Goal: Task Accomplishment & Management: Use online tool/utility

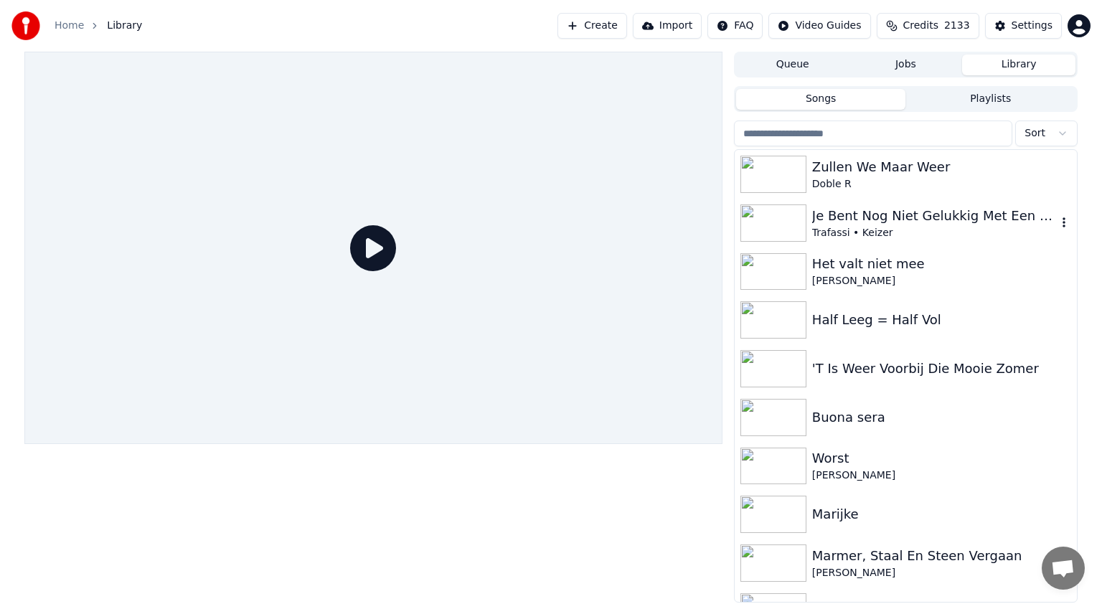
click at [795, 222] on img at bounding box center [773, 222] width 66 height 37
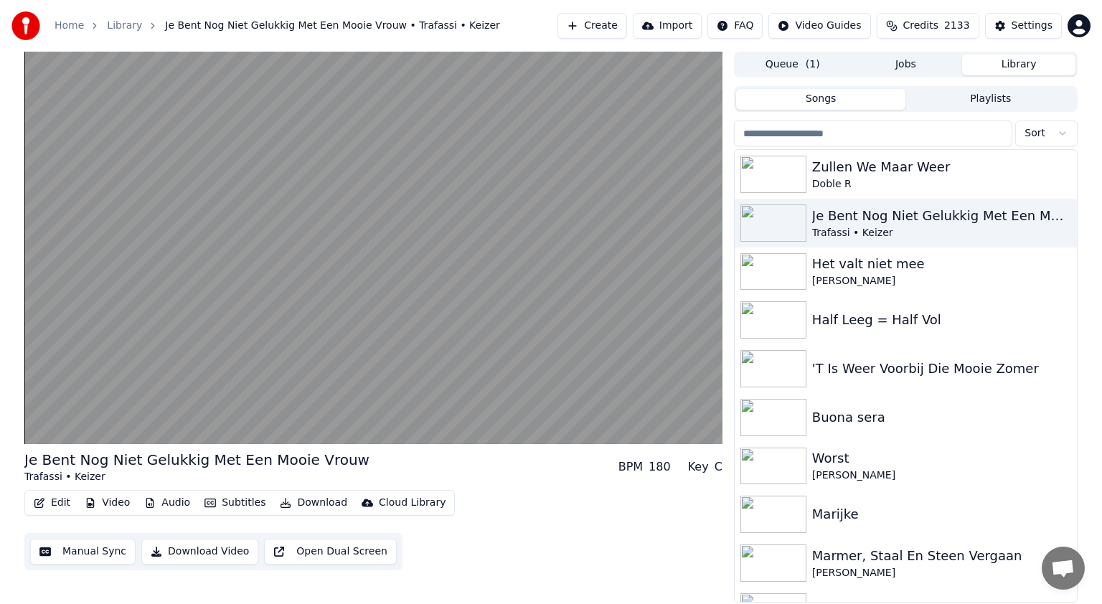
click at [57, 503] on button "Edit" at bounding box center [52, 503] width 48 height 20
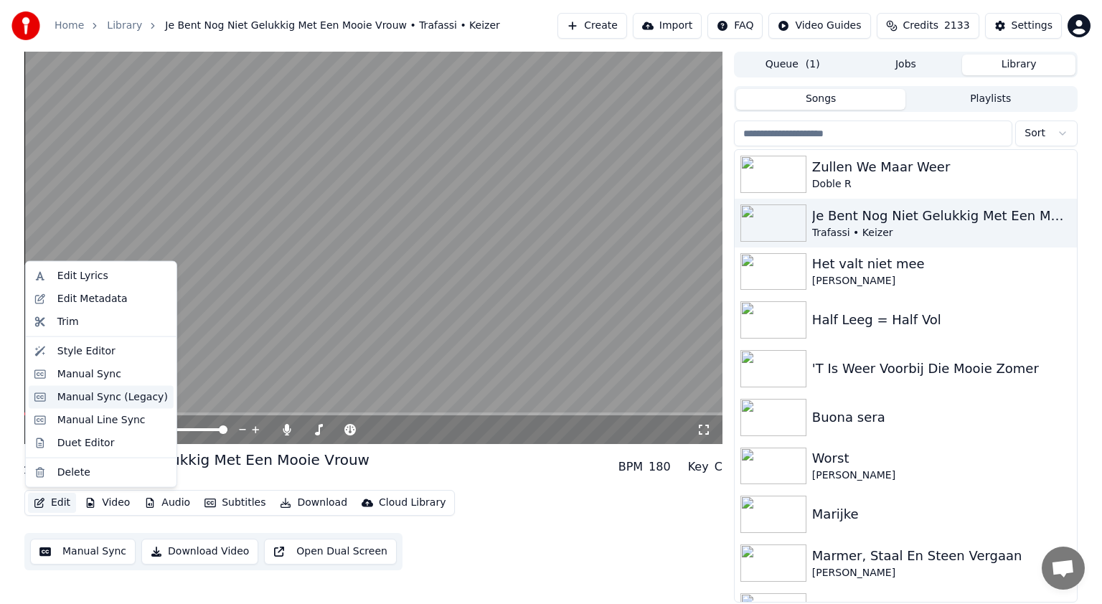
click at [102, 394] on div "Manual Sync (Legacy)" at bounding box center [112, 397] width 110 height 14
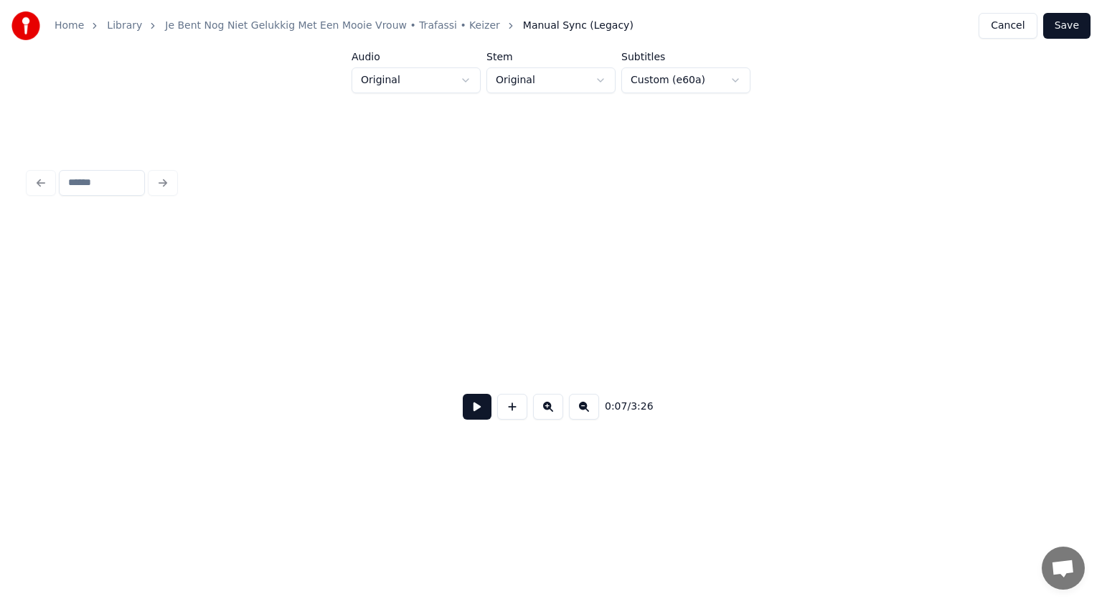
scroll to position [0, 3104]
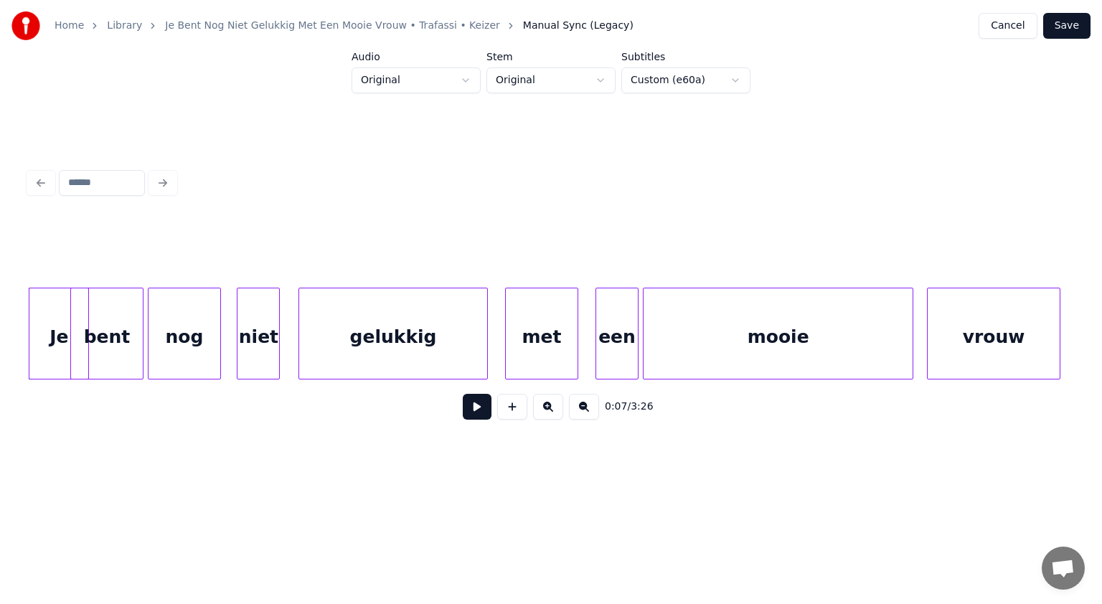
click at [62, 332] on div "Je" at bounding box center [58, 337] width 59 height 98
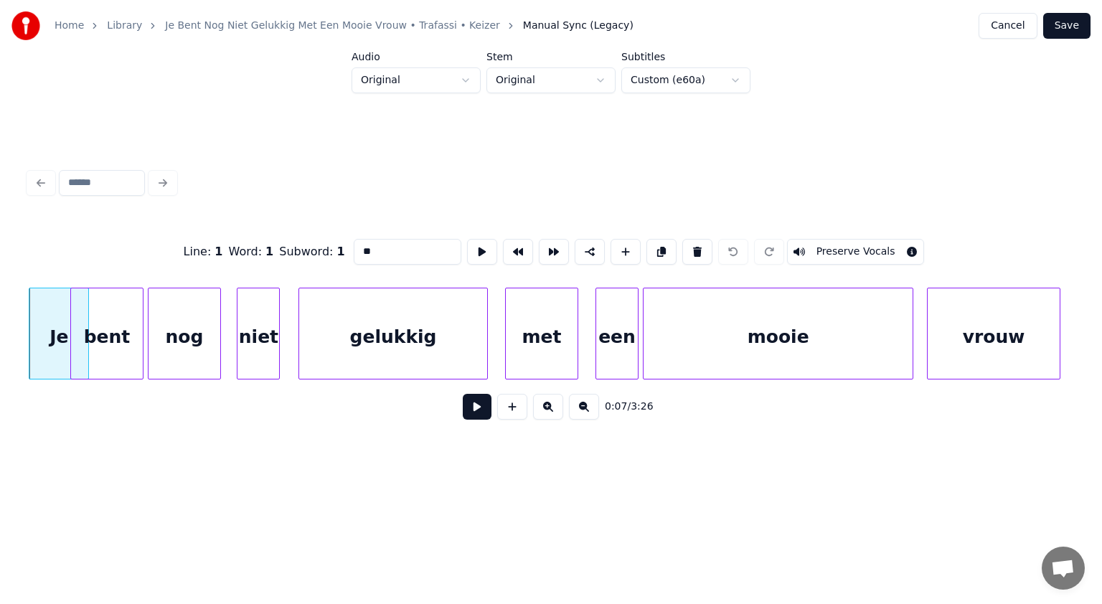
click at [834, 241] on button "Preserve Vocals" at bounding box center [856, 252] width 138 height 26
click at [118, 323] on div "bent" at bounding box center [107, 337] width 72 height 98
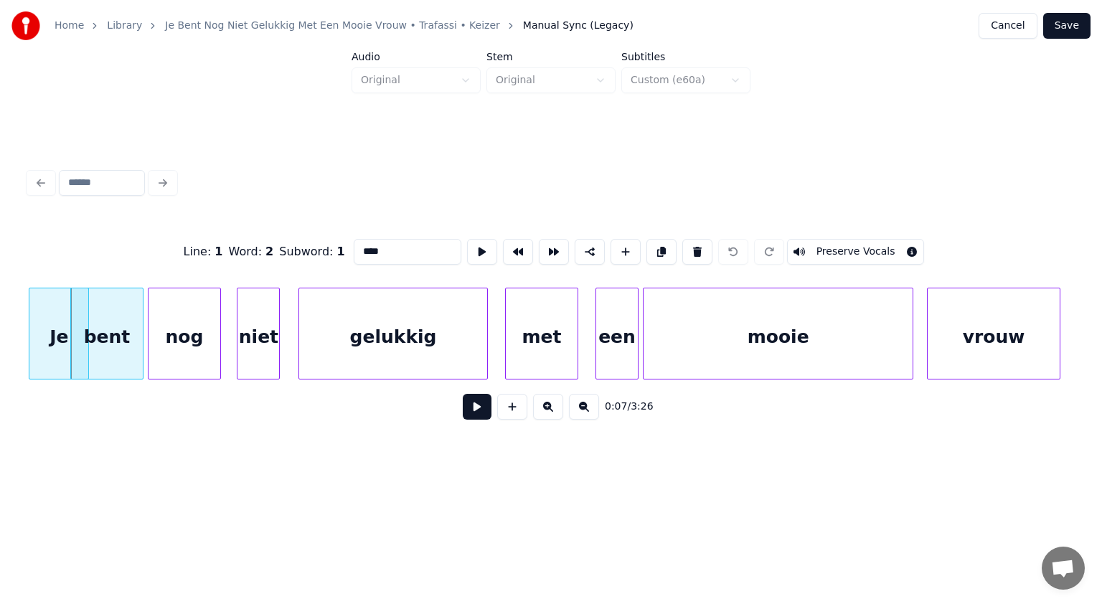
click at [847, 242] on button "Preserve Vocals" at bounding box center [856, 252] width 138 height 26
click at [189, 350] on div "nog" at bounding box center [184, 337] width 72 height 98
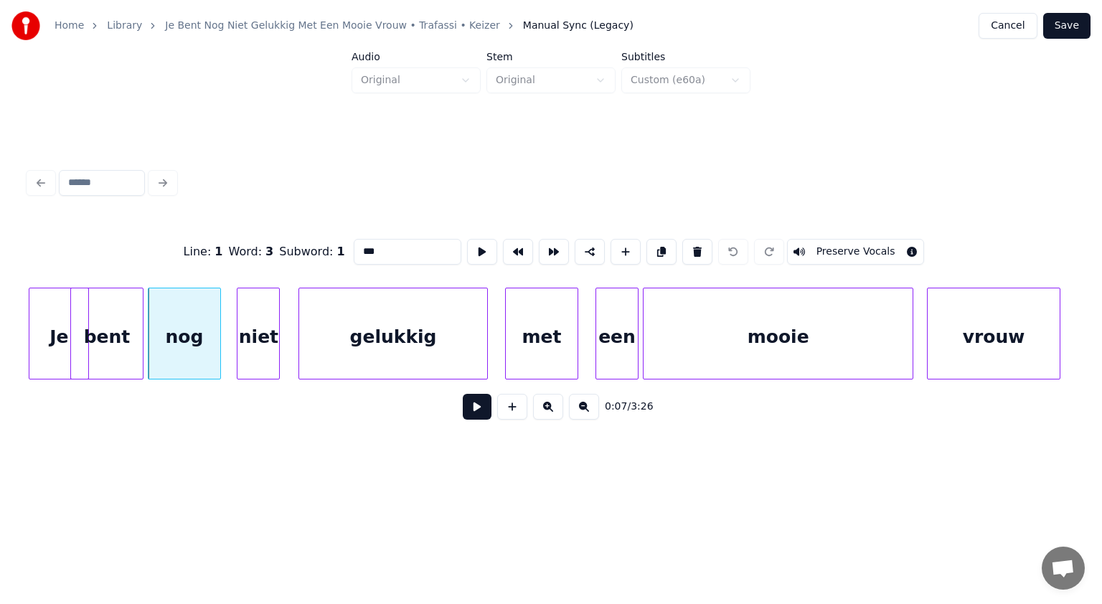
click at [844, 240] on button "Preserve Vocals" at bounding box center [856, 252] width 138 height 26
click at [224, 322] on div at bounding box center [224, 333] width 4 height 90
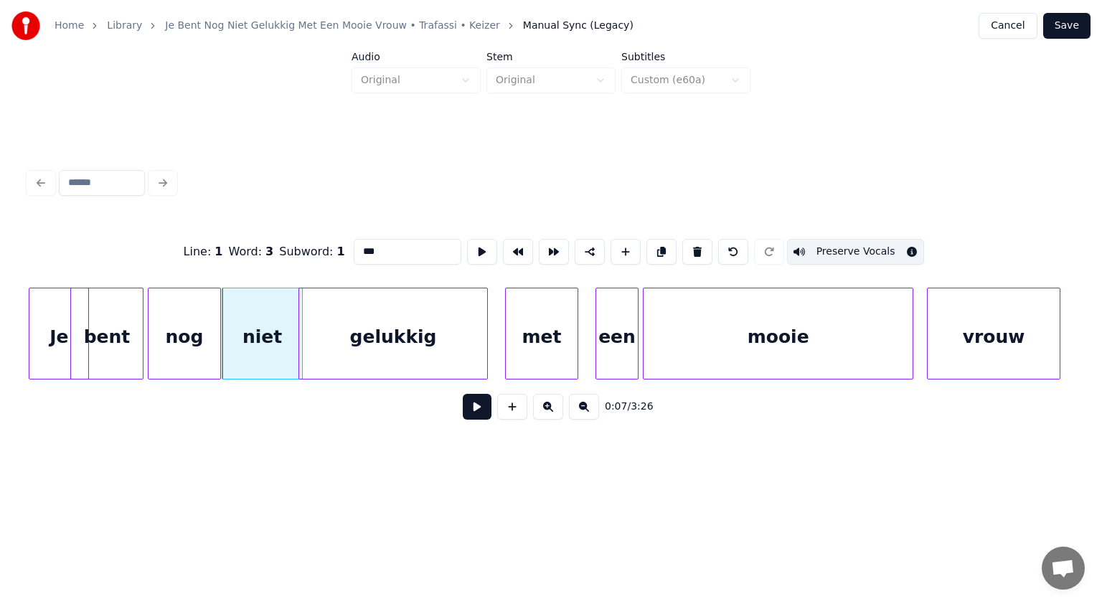
click at [268, 320] on div "niet" at bounding box center [262, 337] width 80 height 98
click at [837, 242] on button "Preserve Vocals" at bounding box center [856, 252] width 138 height 26
click at [409, 353] on div "gelukkig" at bounding box center [393, 337] width 188 height 98
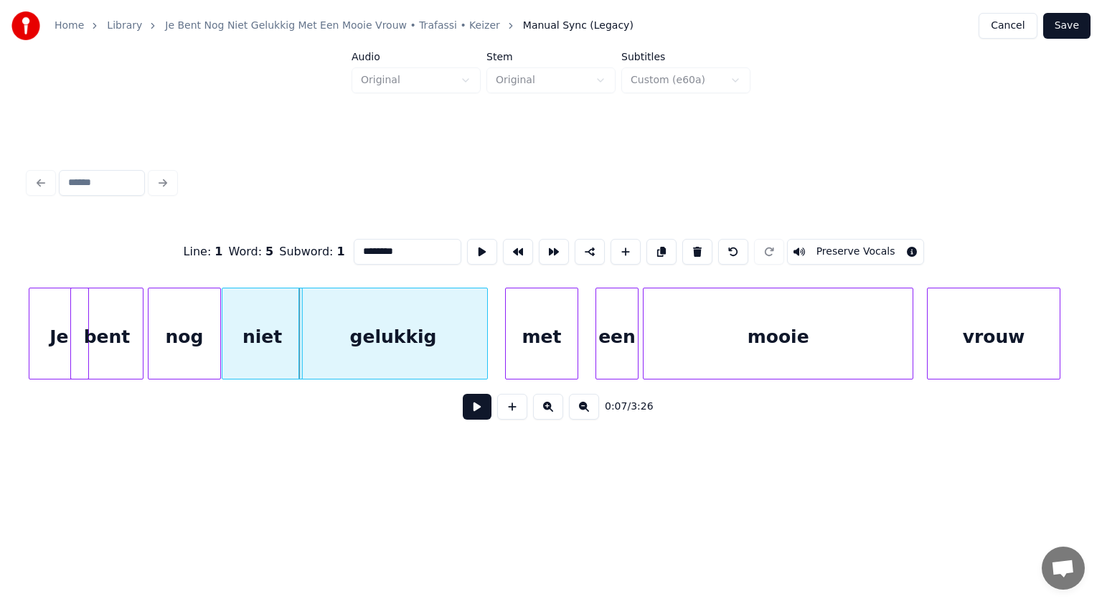
click at [846, 247] on button "Preserve Vocals" at bounding box center [856, 252] width 138 height 26
click at [491, 330] on div at bounding box center [490, 333] width 4 height 90
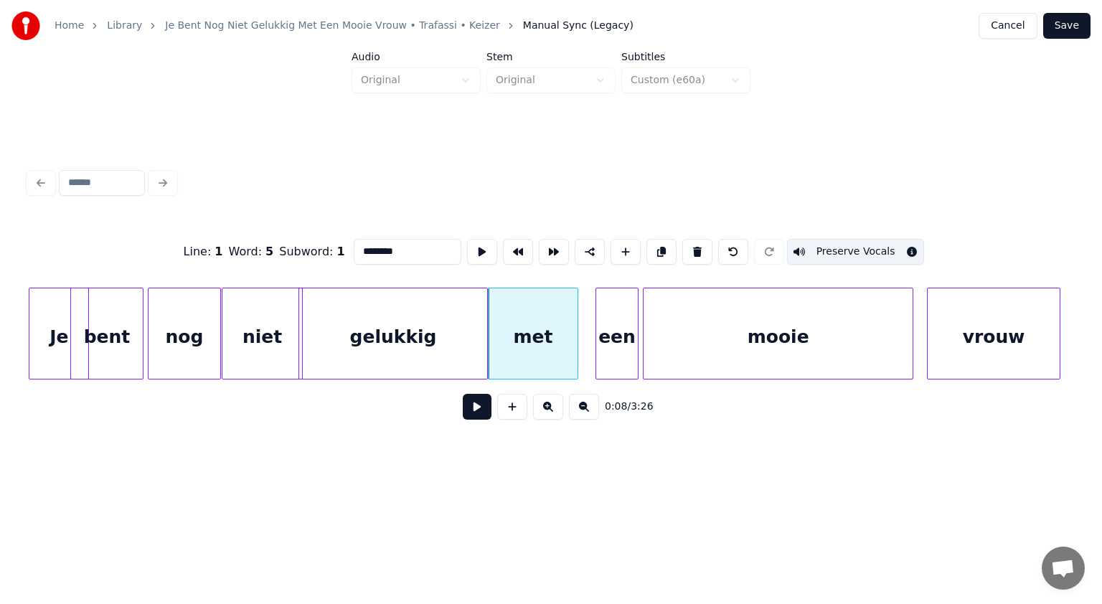
click at [546, 349] on div "met" at bounding box center [532, 337] width 89 height 98
click at [841, 244] on button "Preserve Vocals" at bounding box center [856, 252] width 138 height 26
click at [640, 329] on div at bounding box center [640, 333] width 4 height 90
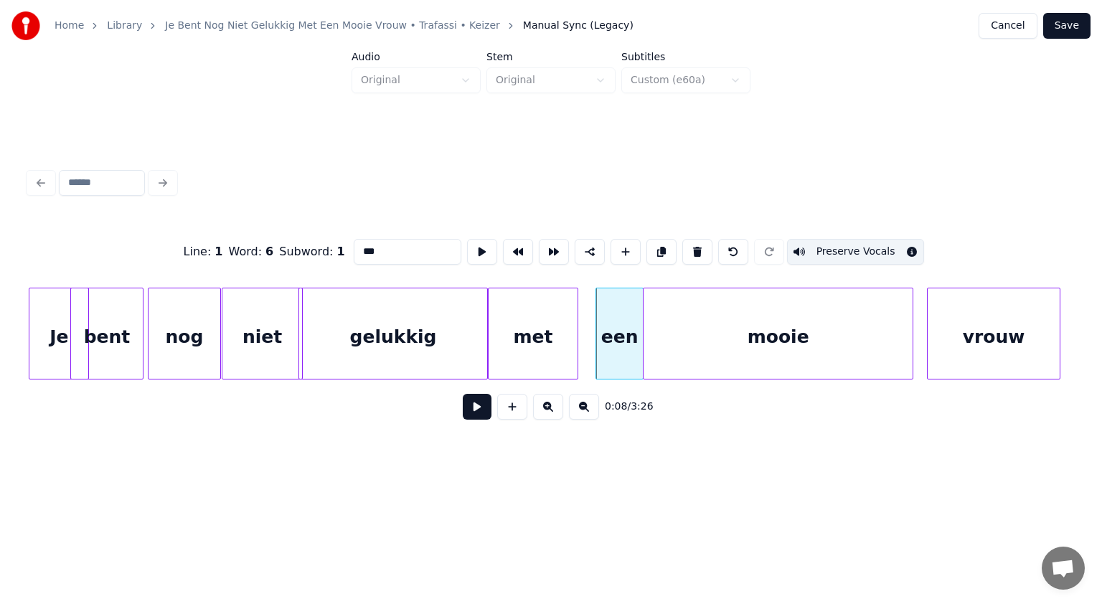
click at [556, 336] on div "met" at bounding box center [532, 337] width 89 height 98
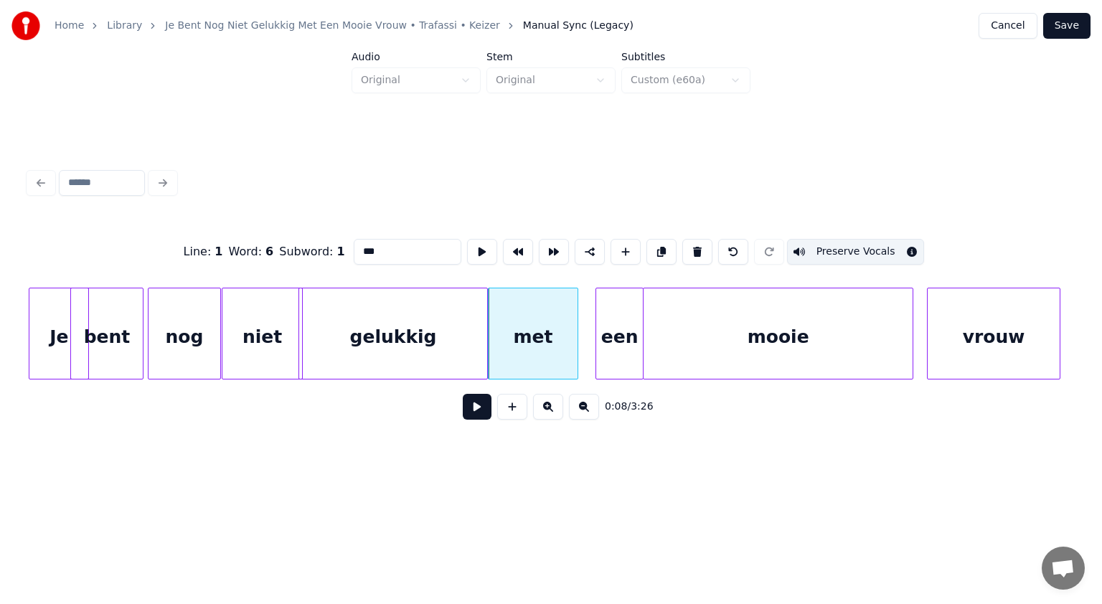
click at [617, 322] on div "een" at bounding box center [619, 337] width 47 height 98
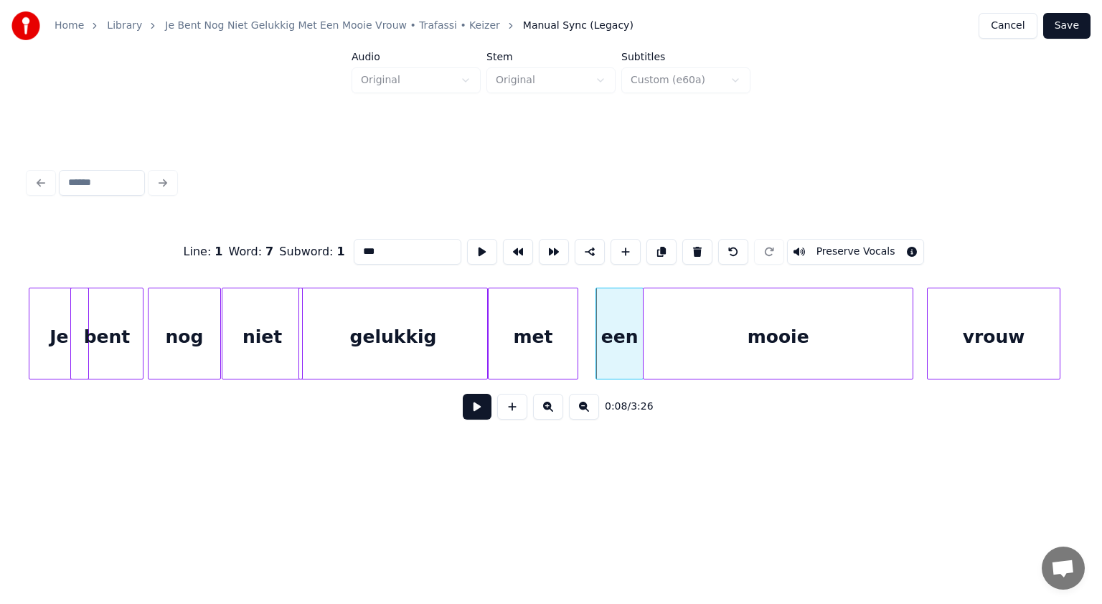
click at [841, 244] on button "Preserve Vocals" at bounding box center [856, 252] width 138 height 26
click at [805, 333] on div "mooie" at bounding box center [777, 337] width 269 height 98
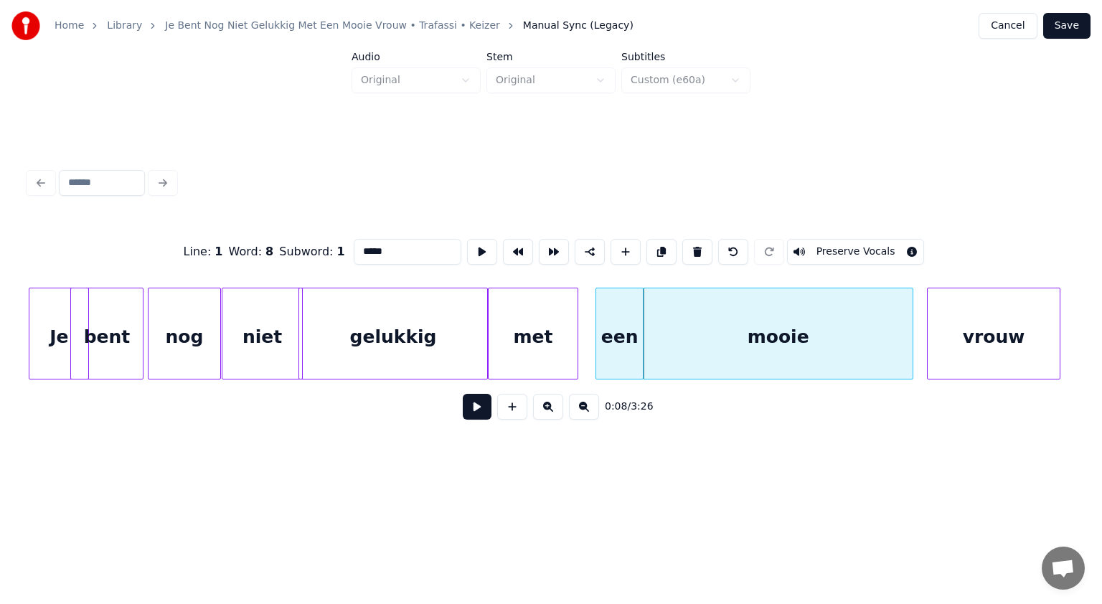
click at [833, 240] on button "Preserve Vocals" at bounding box center [856, 252] width 138 height 26
click at [915, 308] on div at bounding box center [917, 333] width 4 height 90
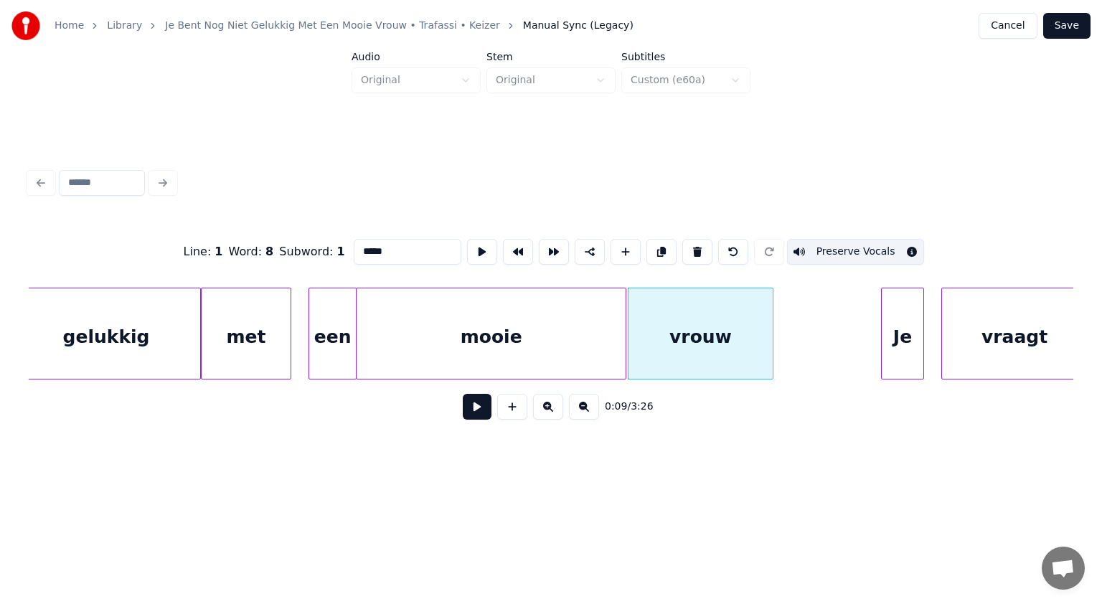
scroll to position [0, 3419]
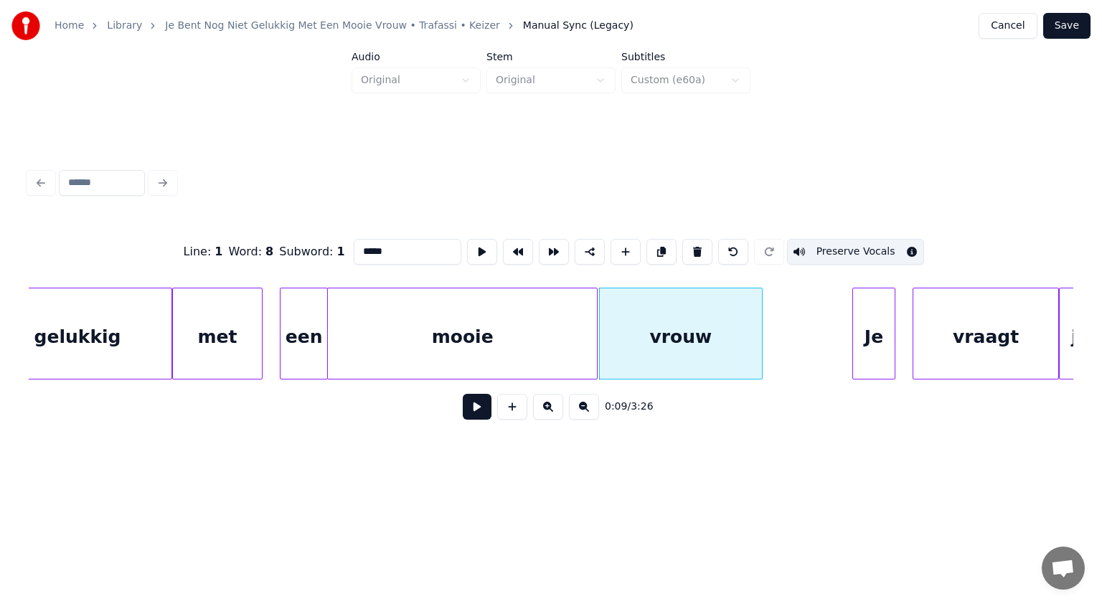
click at [760, 330] on div at bounding box center [759, 333] width 4 height 90
click at [769, 420] on div "0:09 / 3:26" at bounding box center [550, 407] width 1021 height 32
click at [875, 332] on div "Je" at bounding box center [874, 337] width 42 height 98
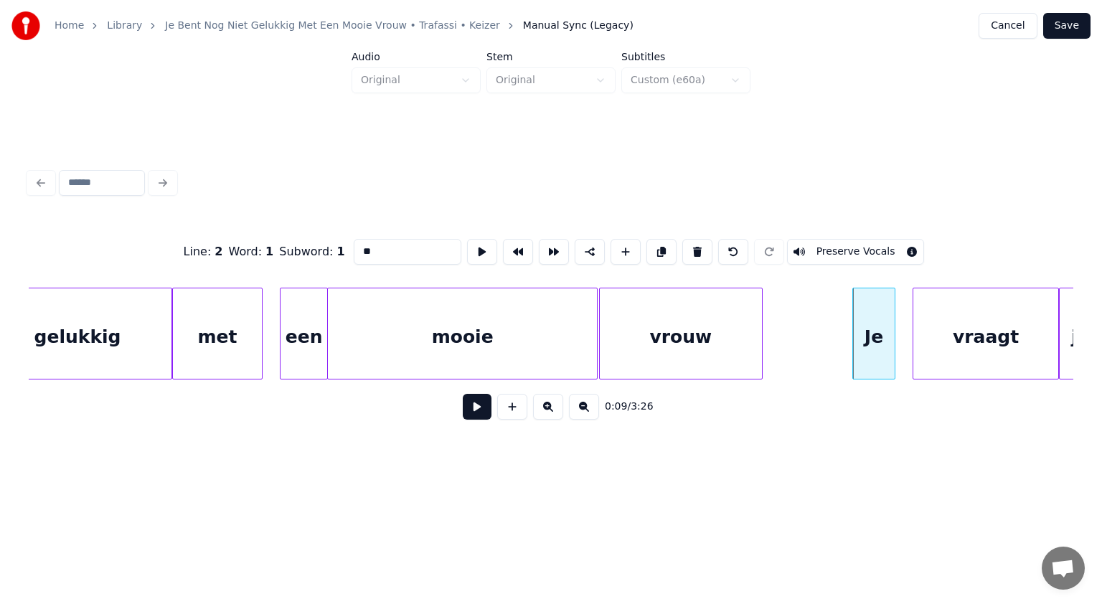
click at [697, 351] on div "vrouw" at bounding box center [681, 337] width 162 height 98
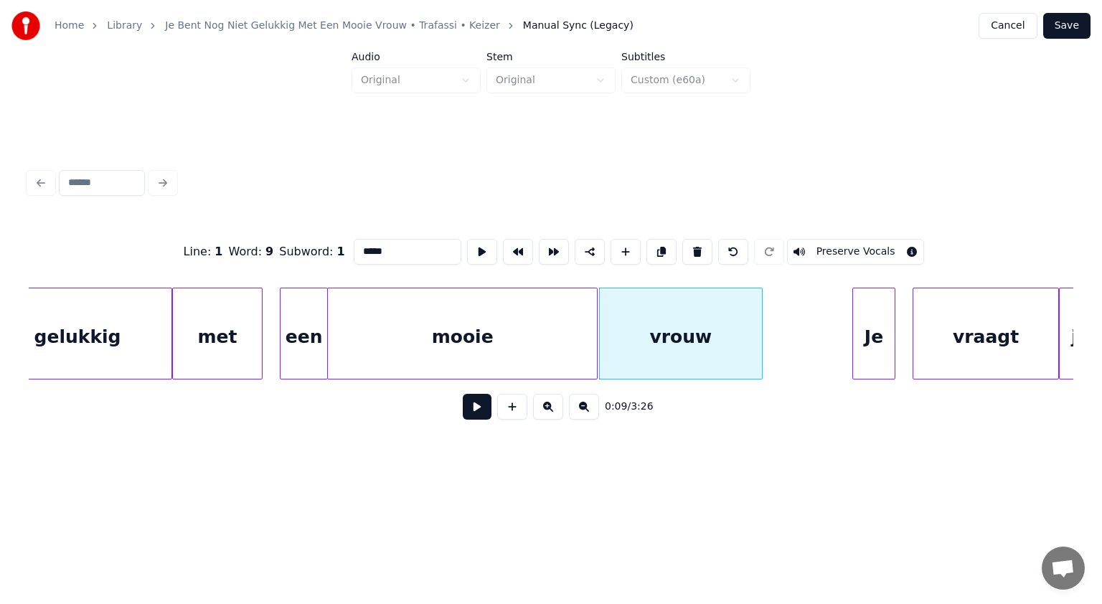
click at [836, 240] on button "Preserve Vocals" at bounding box center [856, 252] width 138 height 26
click at [526, 337] on div "mooie" at bounding box center [462, 337] width 269 height 98
type input "*****"
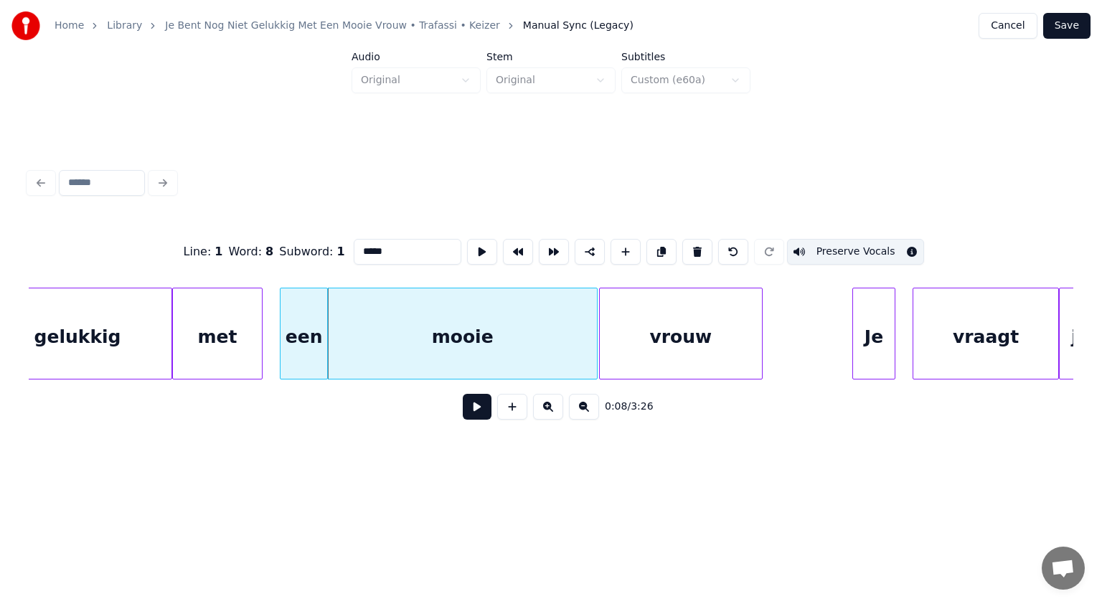
click at [1066, 24] on button "Save" at bounding box center [1066, 26] width 47 height 26
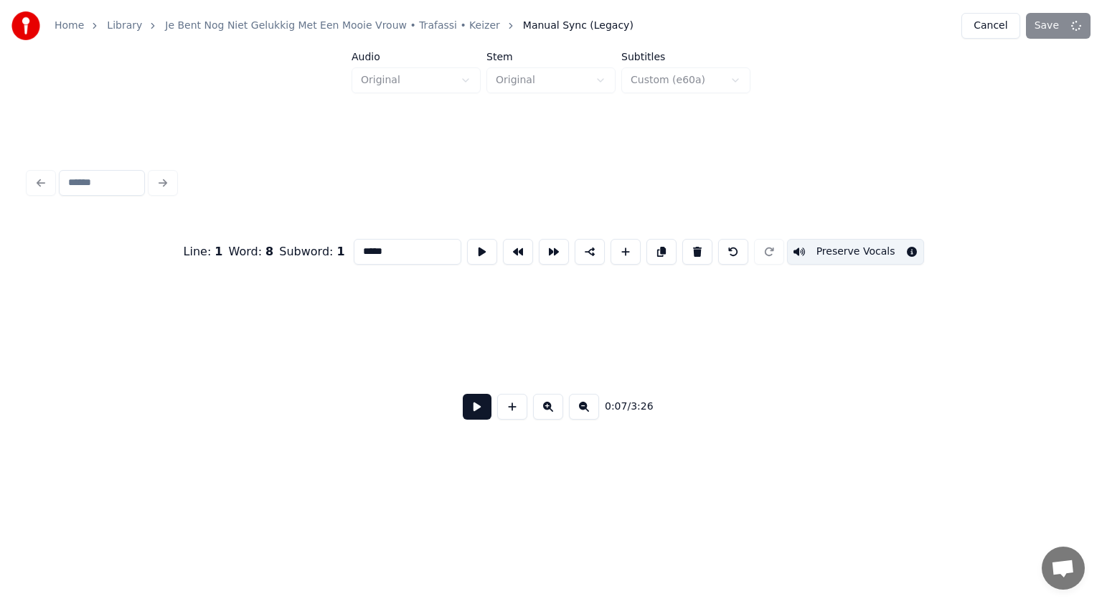
scroll to position [0, 3104]
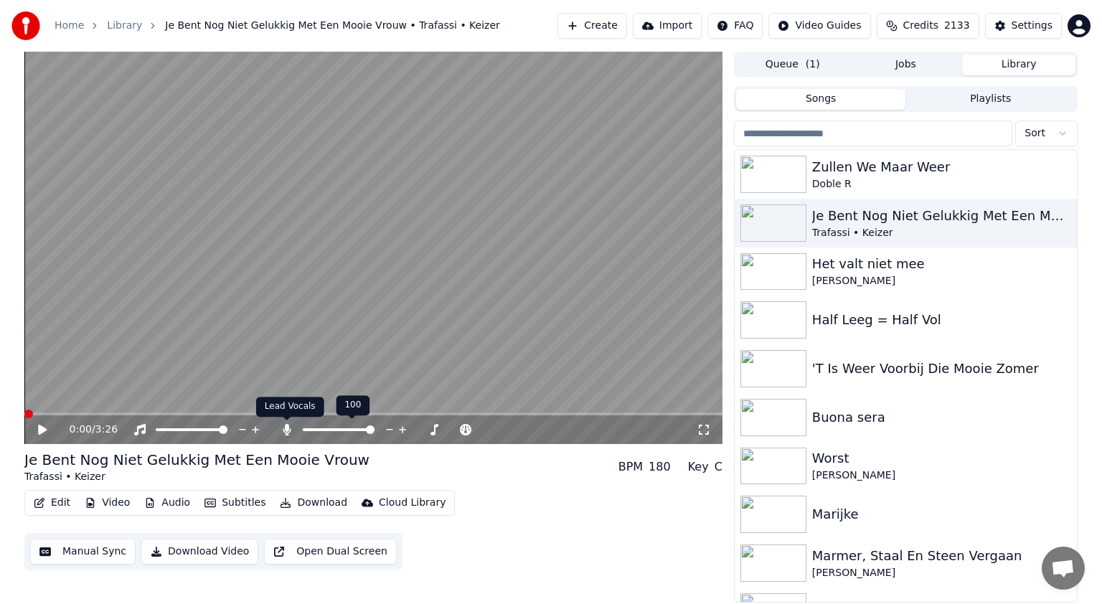
click at [287, 429] on icon at bounding box center [287, 429] width 8 height 11
click at [44, 430] on icon at bounding box center [42, 430] width 9 height 10
click at [44, 430] on icon at bounding box center [42, 429] width 7 height 9
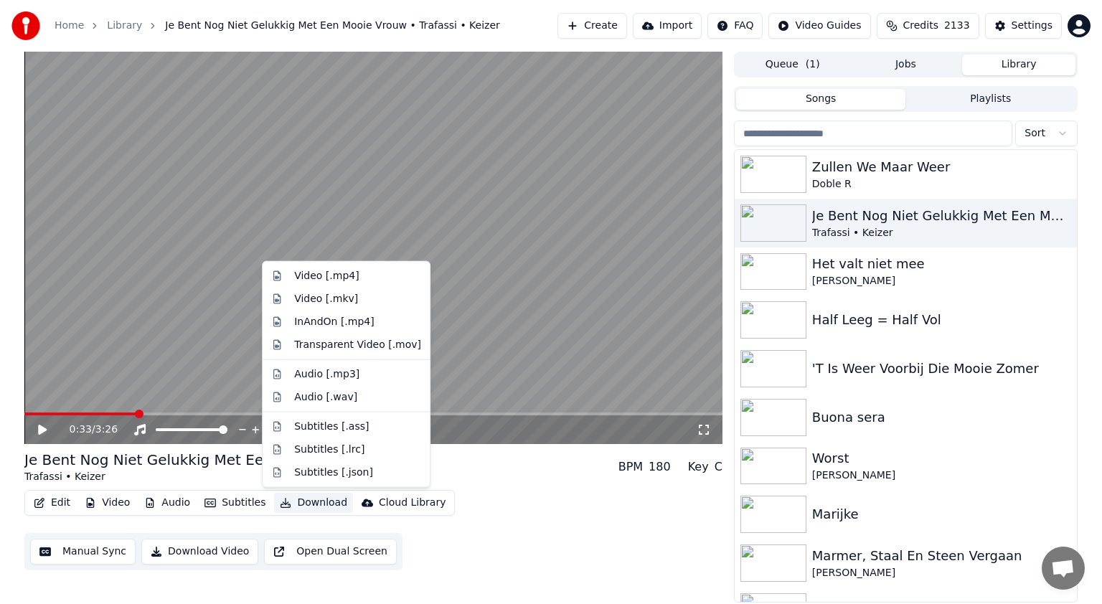
click at [312, 498] on button "Download" at bounding box center [313, 503] width 79 height 20
click at [310, 274] on div "Video [.mp4]" at bounding box center [326, 276] width 65 height 14
